Goal: Contribute content: Contribute content

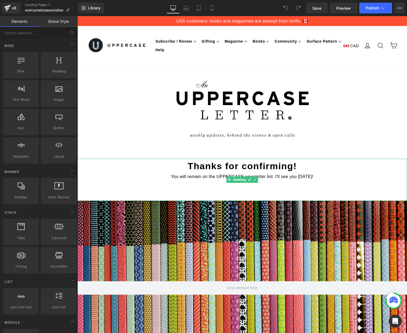
click at [278, 168] on h1 "Thanks for confirming!" at bounding box center [242, 166] width 330 height 14
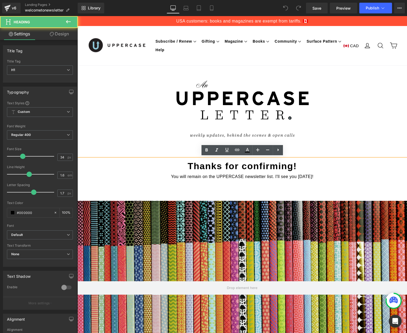
click at [278, 168] on h1 "Thanks for confirming!" at bounding box center [242, 166] width 330 height 14
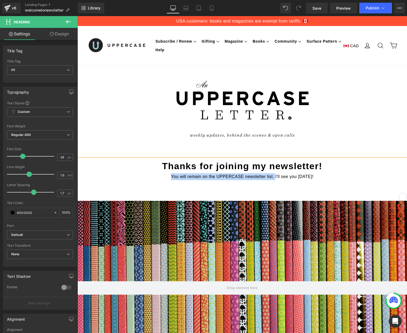
drag, startPoint x: 269, startPoint y: 176, endPoint x: 164, endPoint y: 176, distance: 105.4
click at [164, 176] on div "You will remain on the UPPERCASE newsletter list. I'll see you [DATE]!" at bounding box center [242, 176] width 330 height 7
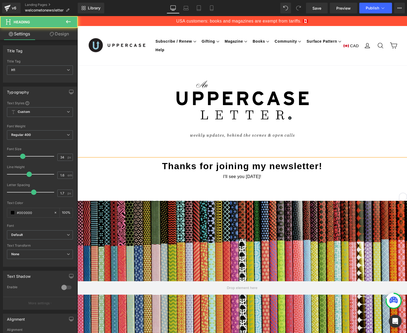
click at [281, 175] on div "I'll see you [DATE]!" at bounding box center [242, 176] width 330 height 7
click at [317, 166] on h1 "Thanks for joining my newsletter!" at bounding box center [242, 166] width 330 height 14
click at [286, 177] on div "I'll see you [DATE]!" at bounding box center [242, 176] width 330 height 7
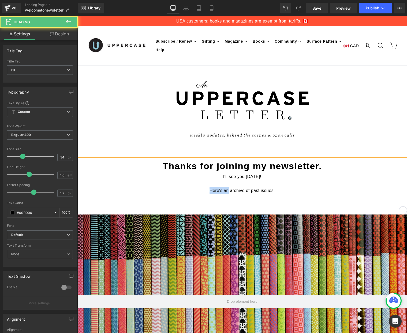
drag, startPoint x: 229, startPoint y: 190, endPoint x: 207, endPoint y: 190, distance: 21.7
click at [207, 190] on div "Here's an archive of past issues." at bounding box center [242, 190] width 330 height 7
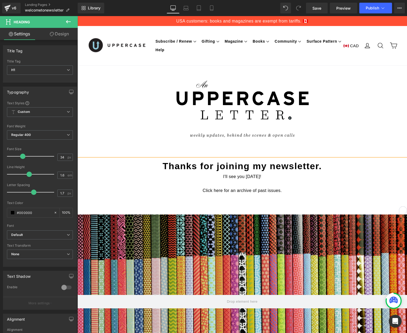
click at [271, 189] on div "Click here for an archive of past issues." at bounding box center [242, 190] width 330 height 7
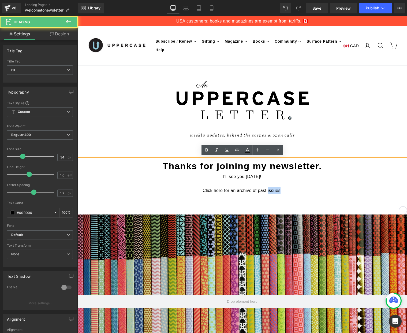
click at [271, 189] on div "Click here for an archive of past issues." at bounding box center [242, 190] width 330 height 7
drag, startPoint x: 292, startPoint y: 190, endPoint x: 251, endPoint y: 188, distance: 40.8
click at [264, 189] on div "Click here for an archive of past newsletters." at bounding box center [242, 190] width 330 height 7
click at [211, 190] on div "Click here for an archive of past newsletters." at bounding box center [242, 190] width 330 height 7
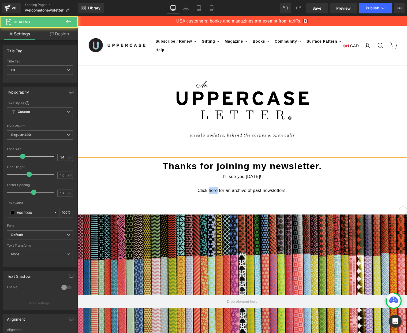
click at [215, 190] on div "Click here for an archive of past newsletters." at bounding box center [242, 190] width 330 height 7
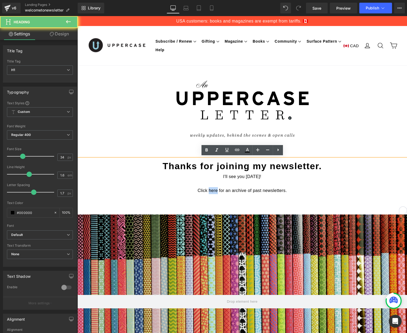
click at [215, 190] on div "Click here for an archive of past newsletters." at bounding box center [242, 190] width 330 height 7
click at [238, 150] on icon at bounding box center [237, 150] width 6 height 6
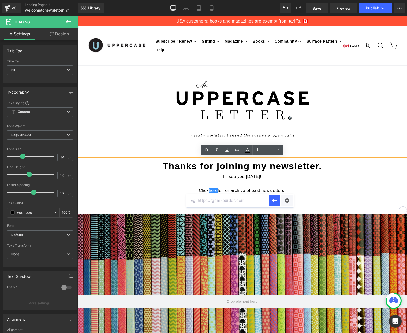
click at [235, 204] on input "text" at bounding box center [228, 200] width 83 height 13
paste input "[URL][DOMAIN_NAME]"
click at [290, 0] on div "Text Color Highlight Color #333333 Edit or remove link: Edit - Unlink - Cancel …" at bounding box center [203, 0] width 407 height 0
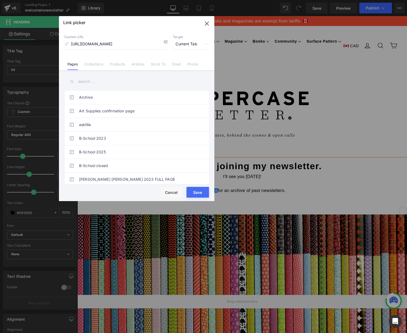
click at [188, 46] on span "Current Tab" at bounding box center [191, 44] width 36 height 10
click at [181, 62] on li "New Tab" at bounding box center [191, 63] width 42 height 9
drag, startPoint x: 196, startPoint y: 191, endPoint x: 115, endPoint y: 174, distance: 82.8
click at [196, 191] on button "Save" at bounding box center [198, 192] width 23 height 11
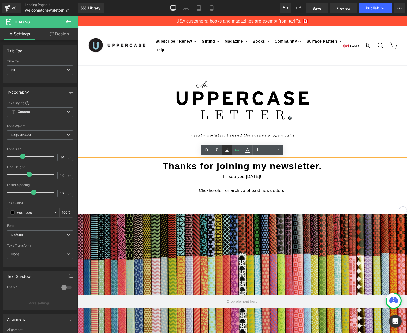
click at [228, 151] on icon at bounding box center [227, 150] width 6 height 6
click at [305, 173] on div "I'll see you [DATE]!" at bounding box center [242, 176] width 330 height 7
click at [322, 165] on h1 "Thanks for joining my newsletter." at bounding box center [242, 166] width 330 height 14
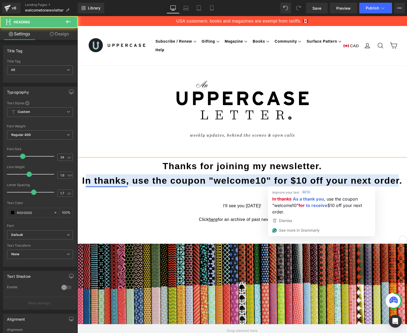
click at [272, 179] on h1 "Thanks for joining my newsletter. In thanks, use the coupon "welcome10" for $10…" at bounding box center [242, 181] width 330 height 44
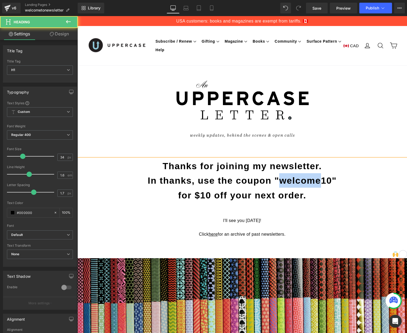
drag, startPoint x: 278, startPoint y: 181, endPoint x: 315, endPoint y: 179, distance: 37.6
click at [316, 179] on h1 "Thanks for joining my newsletter. In thanks, use the coupon "welcome10" for $10…" at bounding box center [242, 188] width 330 height 58
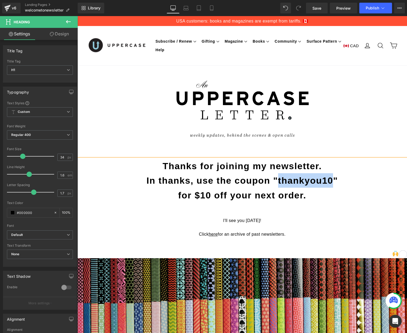
drag, startPoint x: 329, startPoint y: 179, endPoint x: 277, endPoint y: 180, distance: 52.3
click at [277, 180] on h1 "Thanks for joining my newsletter. In thanks, use the coupon "thankyou10" for $1…" at bounding box center [242, 188] width 330 height 58
click at [294, 180] on h1 "Thanks for joining my newsletter. In thanks, use the coupon "thankyou10" for $1…" at bounding box center [242, 188] width 330 height 58
drag, startPoint x: 276, startPoint y: 179, endPoint x: 328, endPoint y: 179, distance: 51.5
click at [328, 179] on h1 "Thanks for joining my newsletter. In thanks, use the coupon "thankyou10" for $1…" at bounding box center [242, 188] width 330 height 58
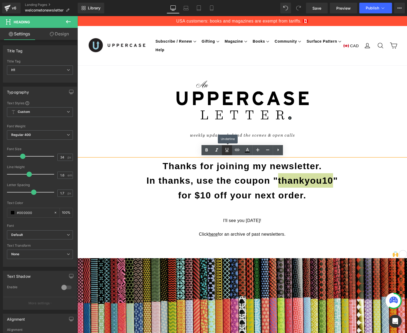
click at [228, 151] on icon at bounding box center [227, 150] width 6 height 6
click at [238, 151] on icon at bounding box center [237, 150] width 5 height 2
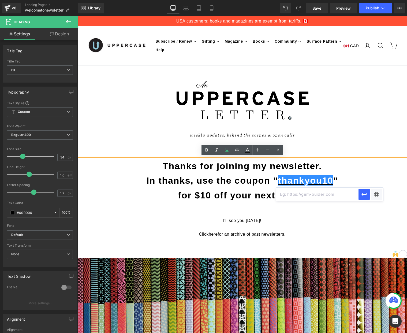
click at [295, 196] on input "text" at bounding box center [317, 194] width 83 height 13
paste input "[URL][DOMAIN_NAME]"
type input "[URL][DOMAIN_NAME]"
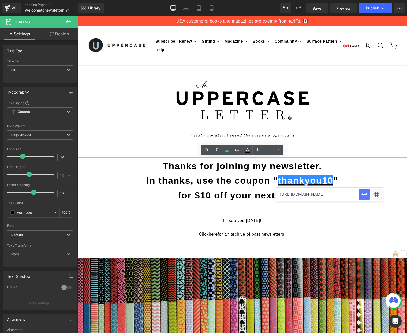
click at [366, 195] on icon "button" at bounding box center [364, 194] width 6 height 6
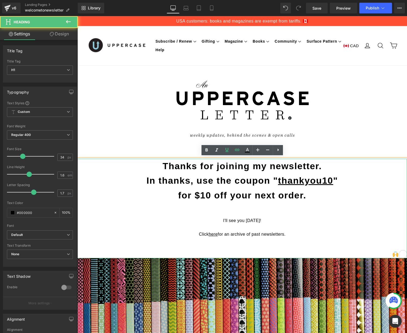
click at [212, 194] on h1 "Thanks for joining my newsletter. In thanks, use the coupon " thankyou10 " for …" at bounding box center [242, 188] width 330 height 58
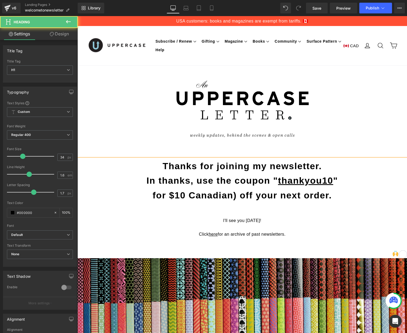
click at [192, 195] on h1 "Thanks for joining my newsletter. In thanks, use the coupon " thankyou10 " for …" at bounding box center [242, 188] width 330 height 58
click at [236, 195] on h1 "Thanks for joining my newsletter. In thanks, use the coupon " thankyou10 " for …" at bounding box center [242, 188] width 330 height 58
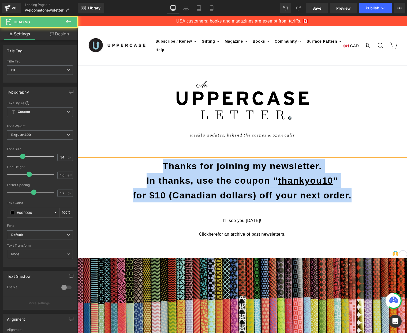
drag, startPoint x: 184, startPoint y: 164, endPoint x: 404, endPoint y: 191, distance: 220.9
click at [404, 191] on h1 "Thanks for joining my newsletter. In thanks, use the coupon " thankyou10 " for …" at bounding box center [242, 188] width 330 height 58
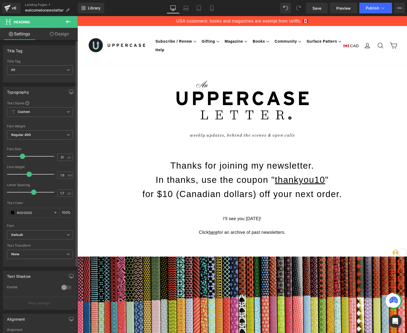
type input "30"
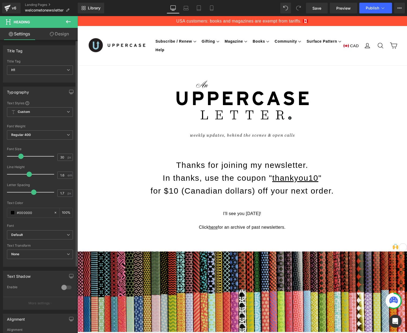
click at [20, 158] on span at bounding box center [20, 156] width 5 height 5
type input "0.7"
drag, startPoint x: 31, startPoint y: 193, endPoint x: 22, endPoint y: 193, distance: 8.3
click at [22, 193] on span at bounding box center [24, 192] width 5 height 5
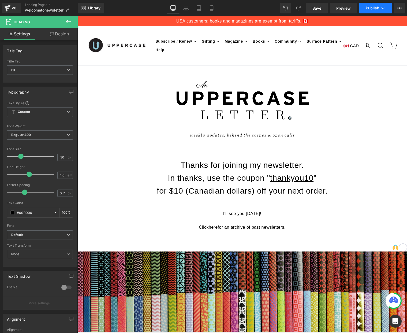
click at [375, 9] on span "Publish" at bounding box center [372, 8] width 13 height 4
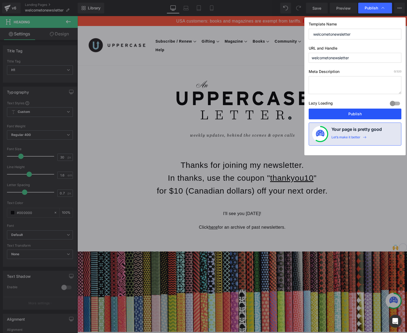
click at [354, 114] on button "Publish" at bounding box center [355, 114] width 93 height 11
